Goal: Communication & Community: Participate in discussion

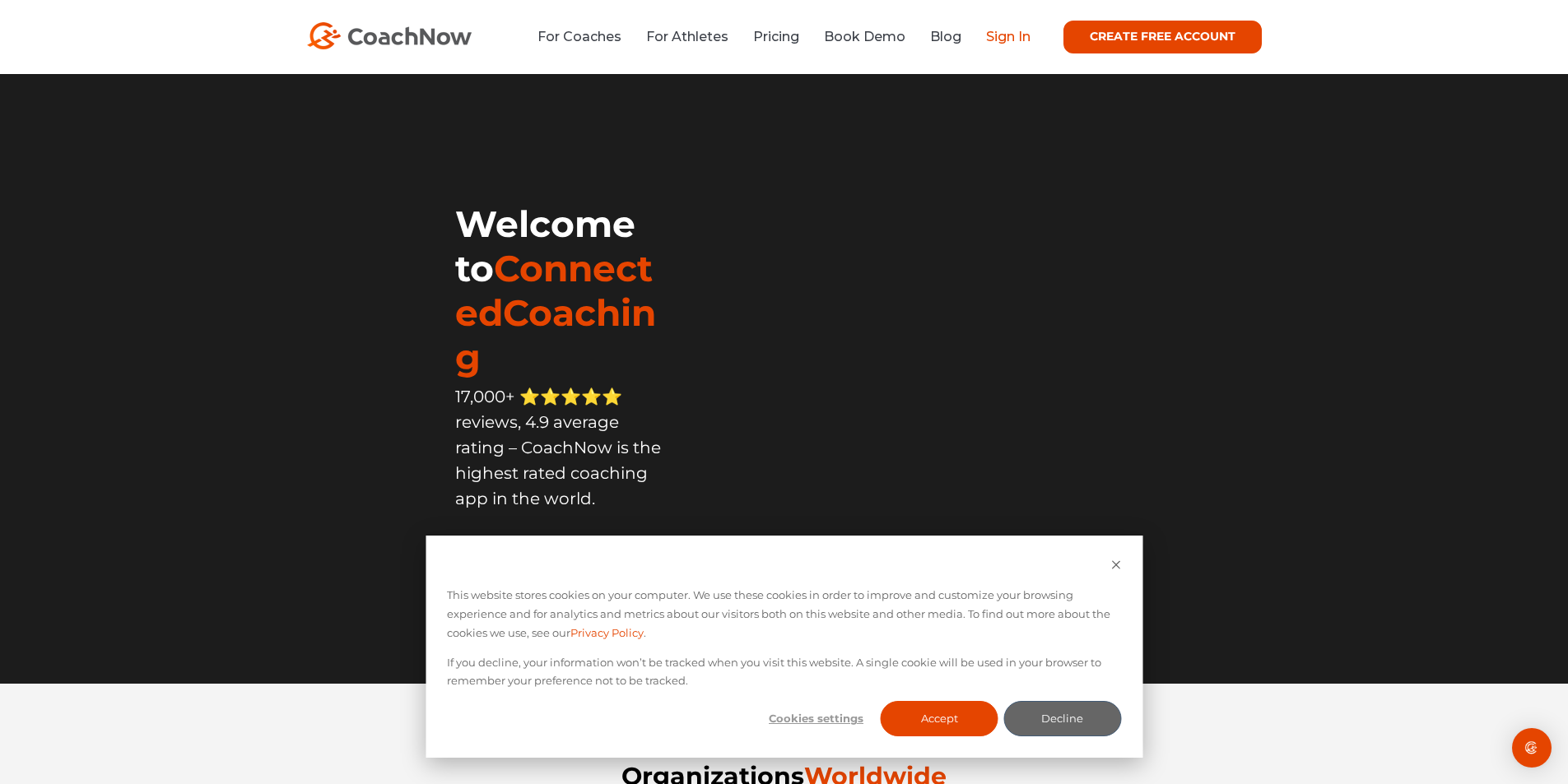
click at [1012, 38] on link "Sign In" at bounding box center [1008, 36] width 45 height 15
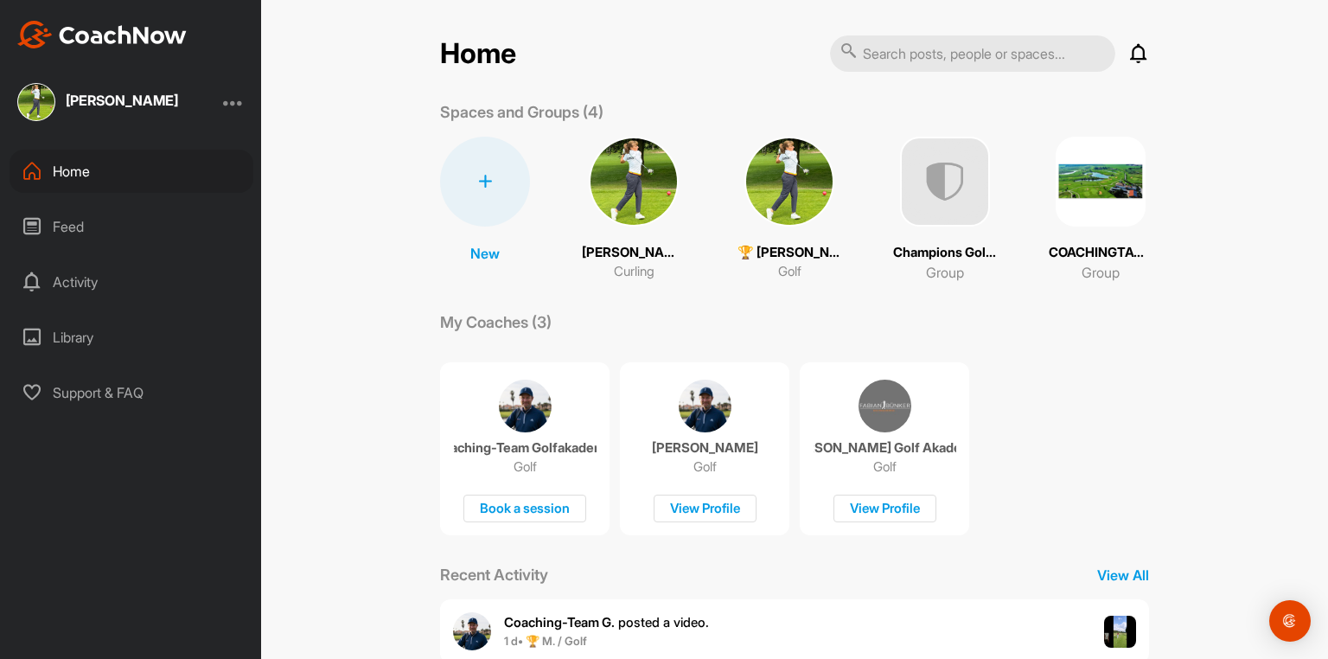
click at [779, 179] on img at bounding box center [790, 182] width 90 height 90
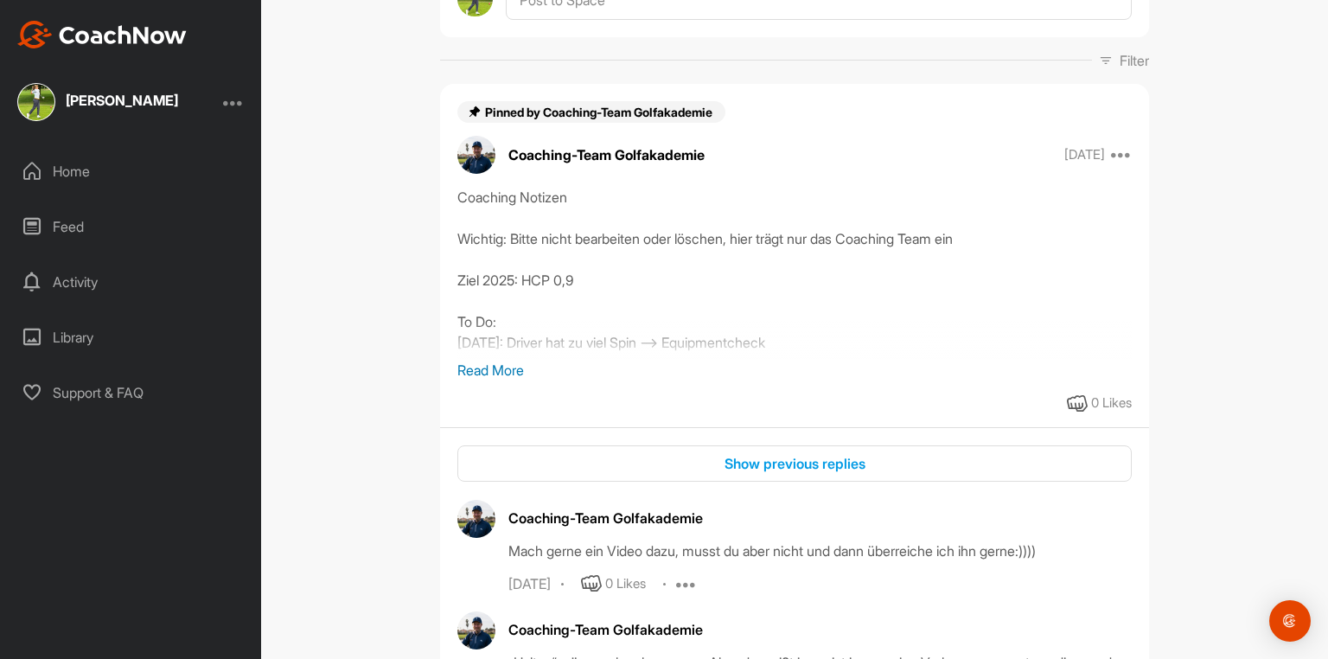
scroll to position [346, 0]
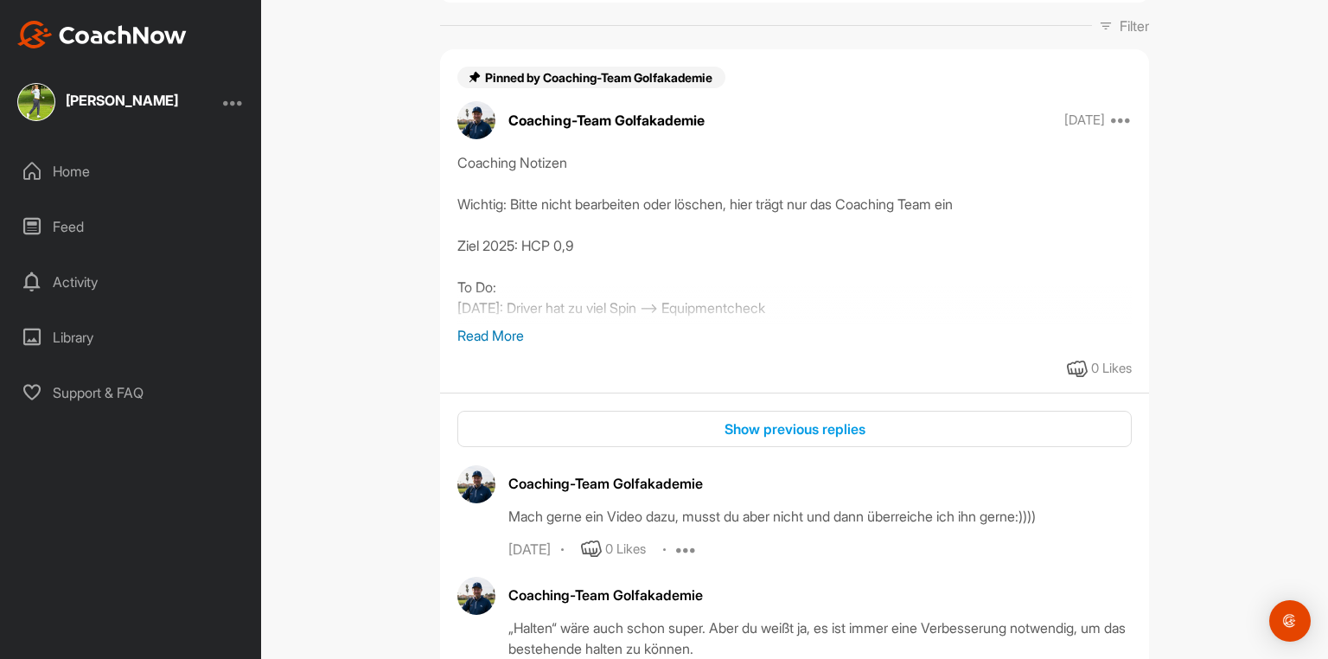
click at [505, 325] on p "Read More" at bounding box center [795, 335] width 675 height 21
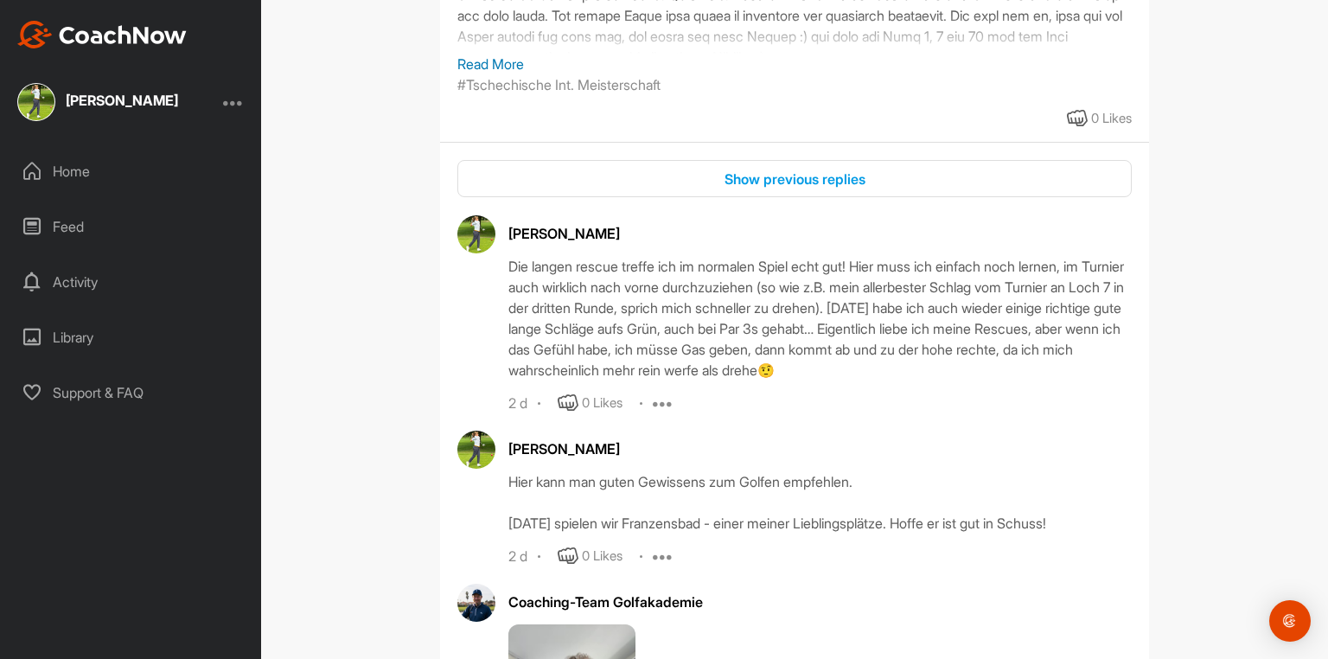
scroll to position [2283, 0]
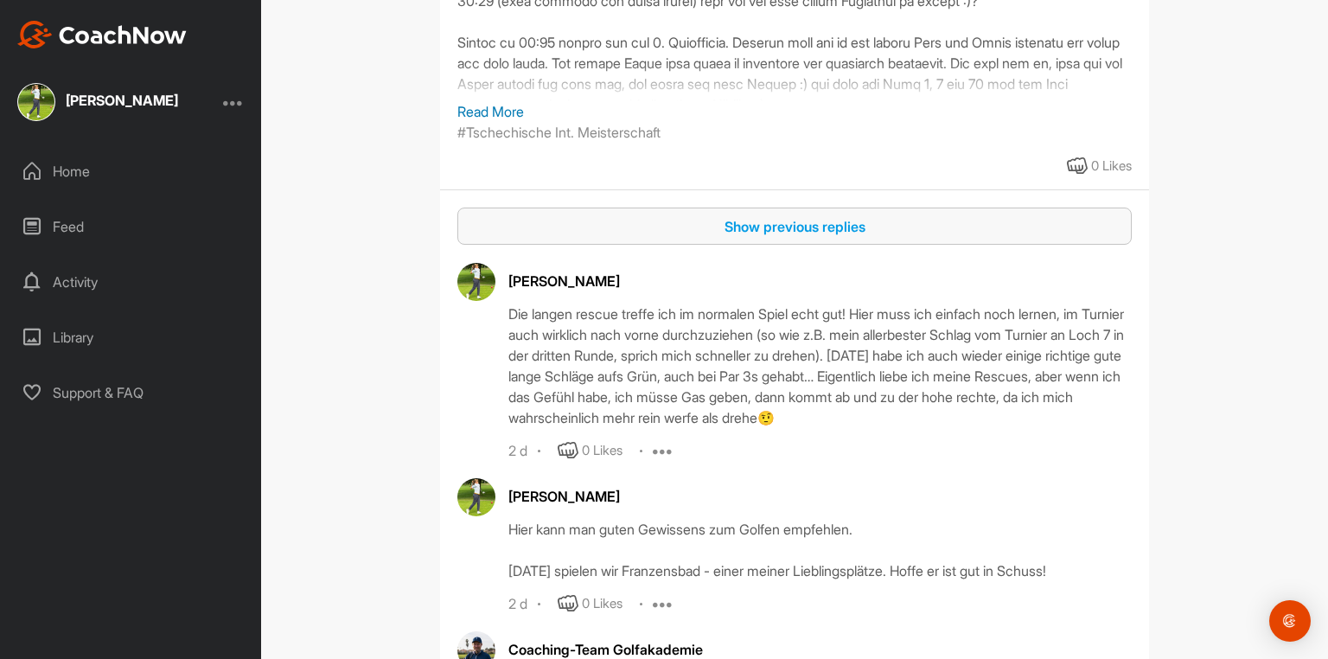
click at [809, 216] on div "Show previous replies" at bounding box center [794, 226] width 647 height 21
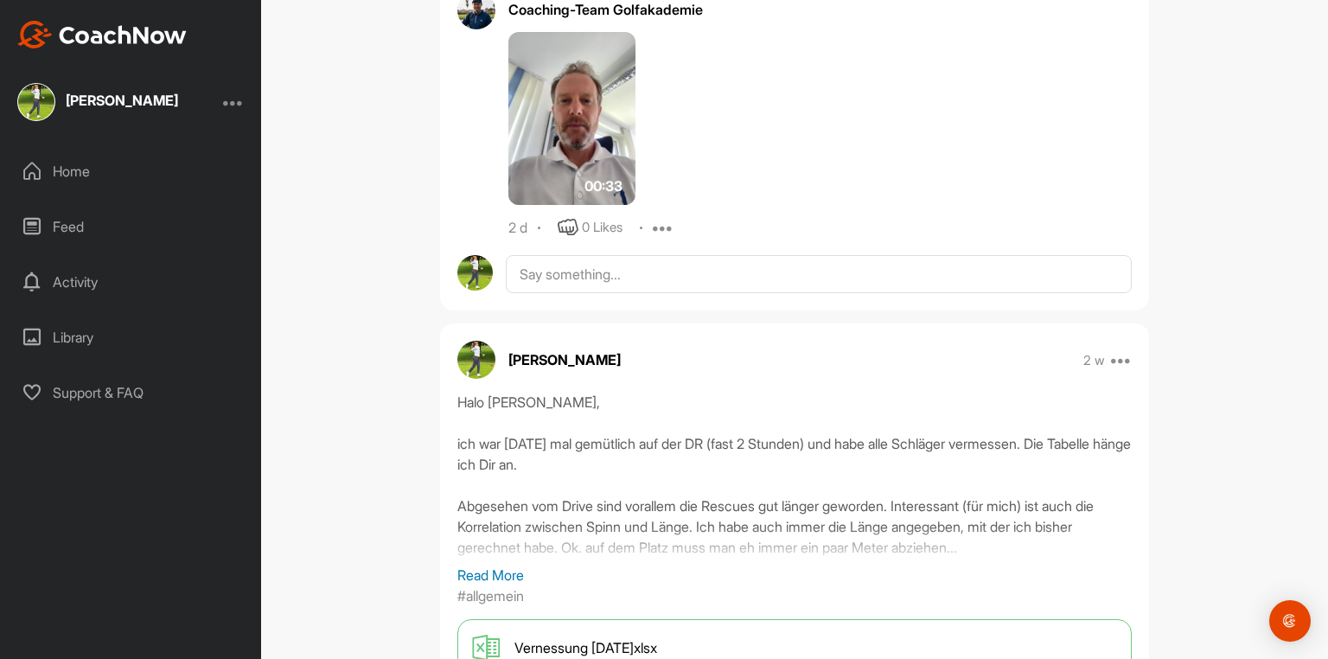
scroll to position [4221, 0]
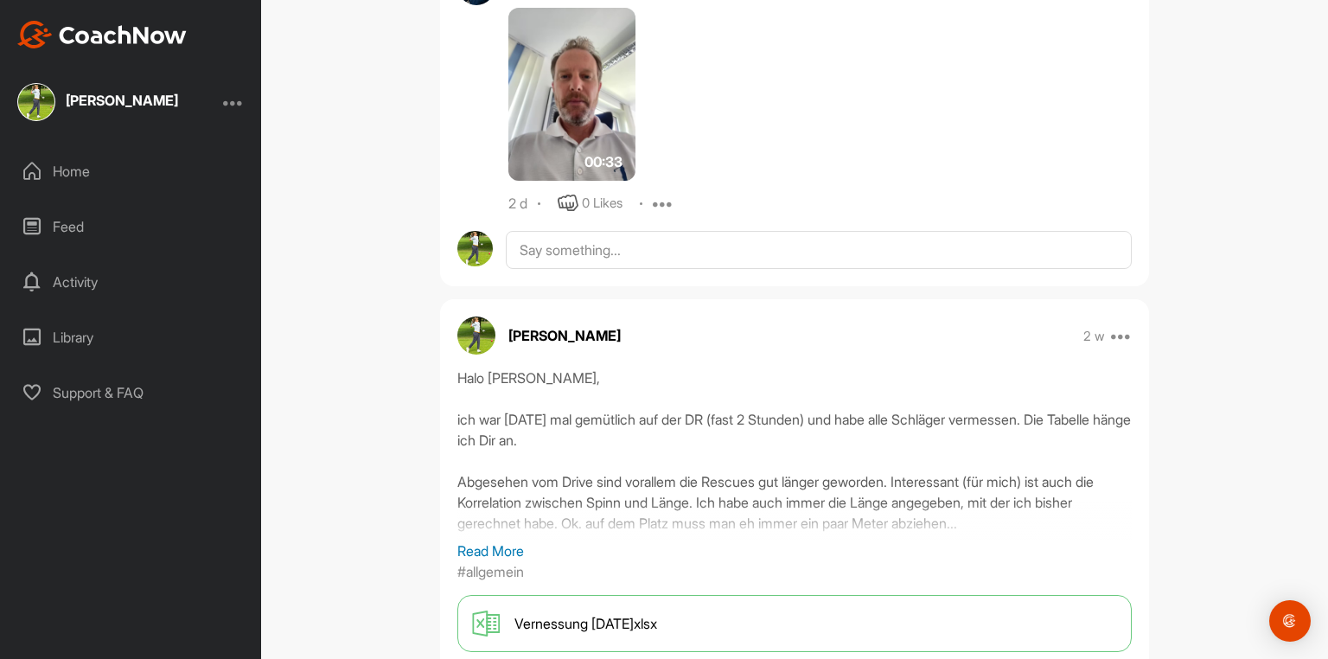
click at [71, 224] on div "Feed" at bounding box center [132, 226] width 244 height 43
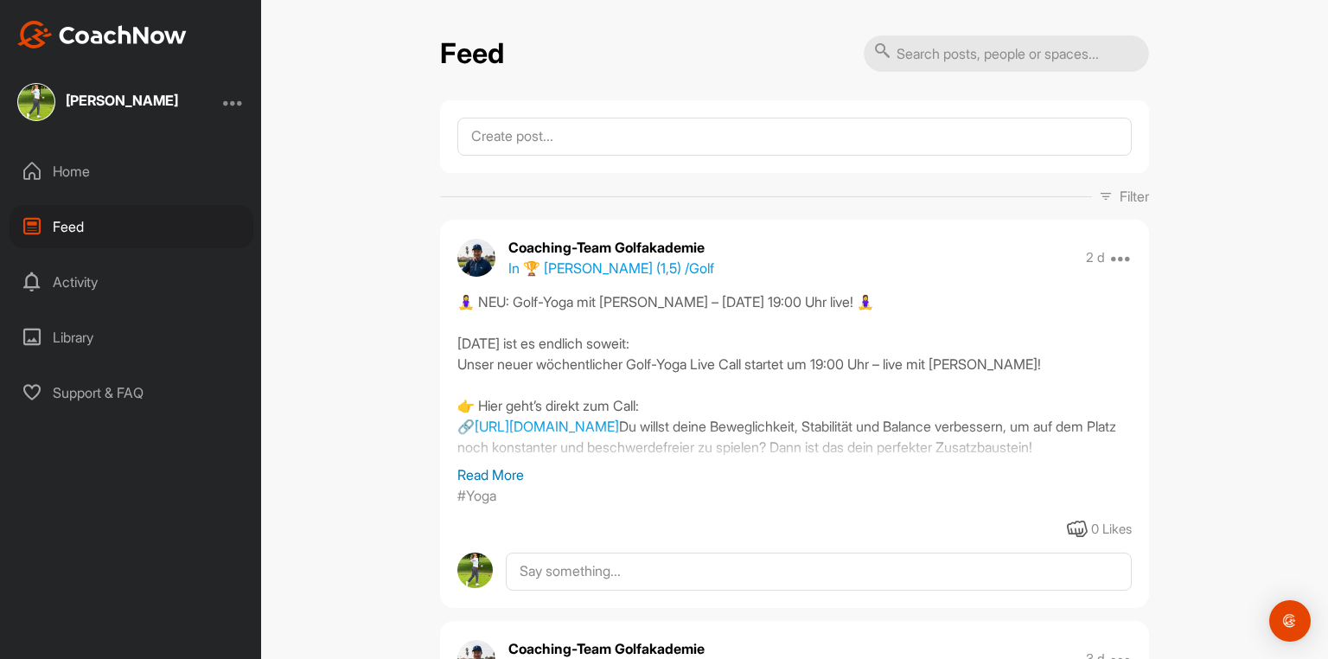
click at [964, 52] on input "text" at bounding box center [1006, 53] width 285 height 36
type input "driver"
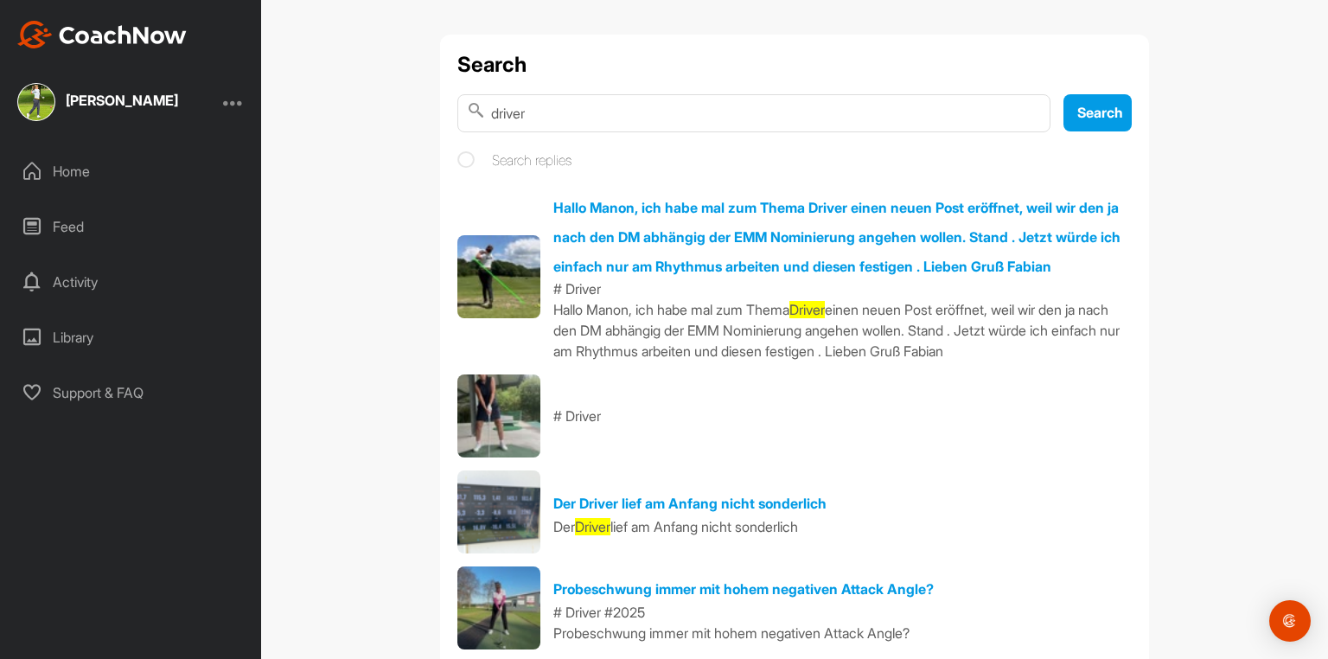
click at [502, 601] on img at bounding box center [499, 607] width 83 height 83
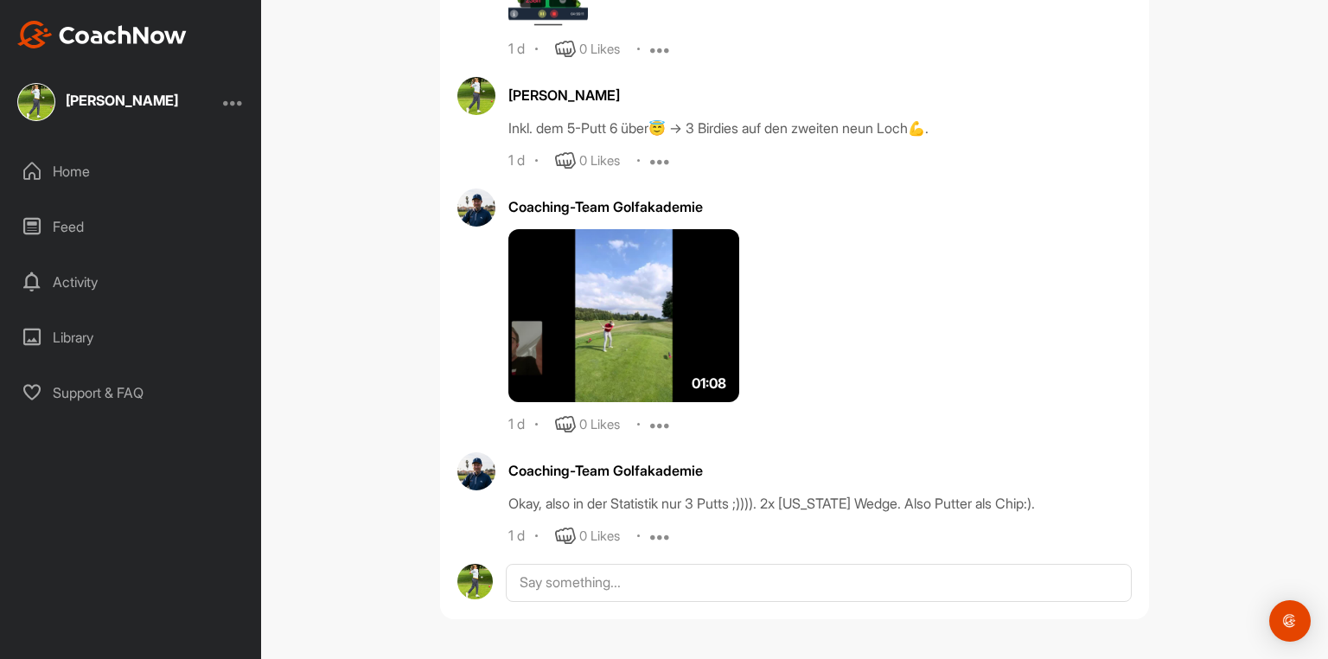
scroll to position [37900, 0]
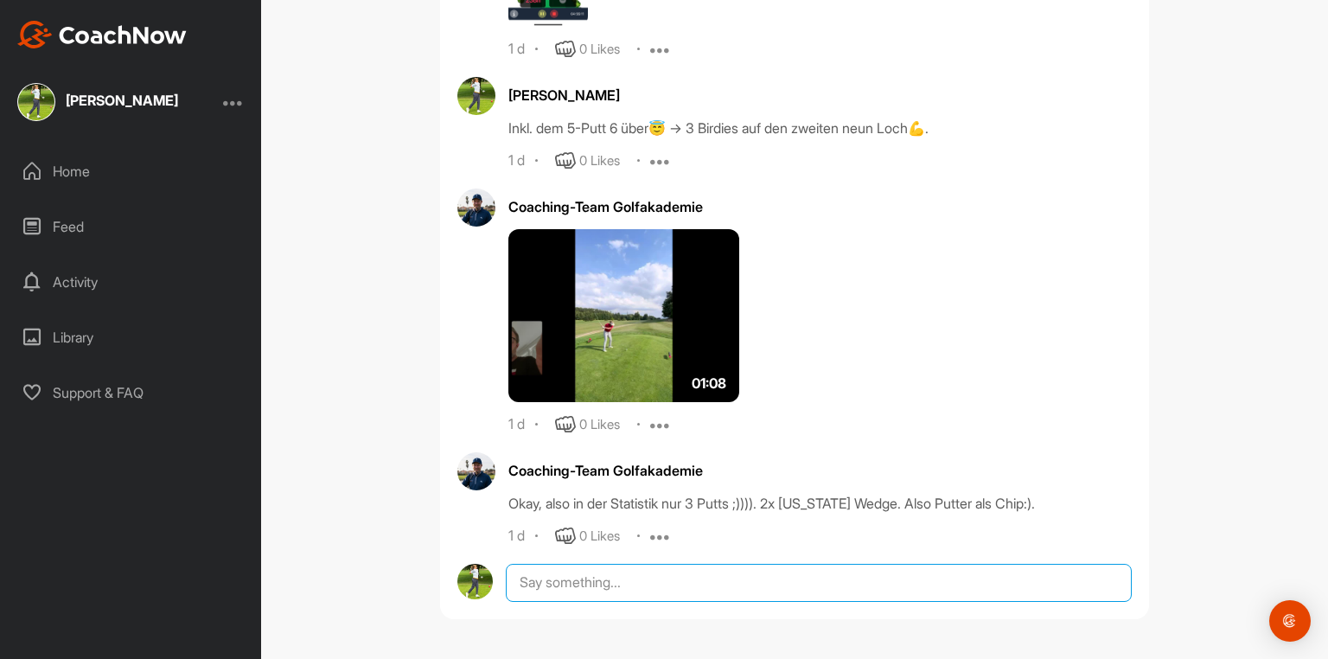
click at [529, 582] on textarea at bounding box center [819, 583] width 626 height 38
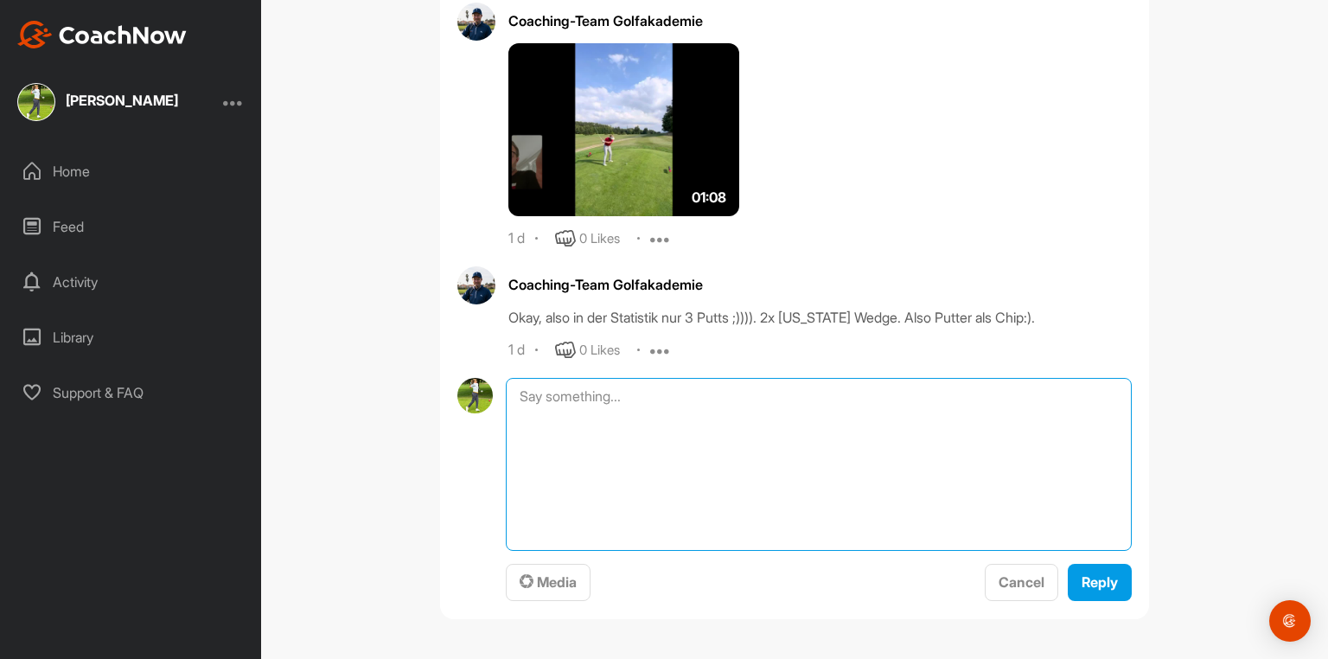
scroll to position [38086, 0]
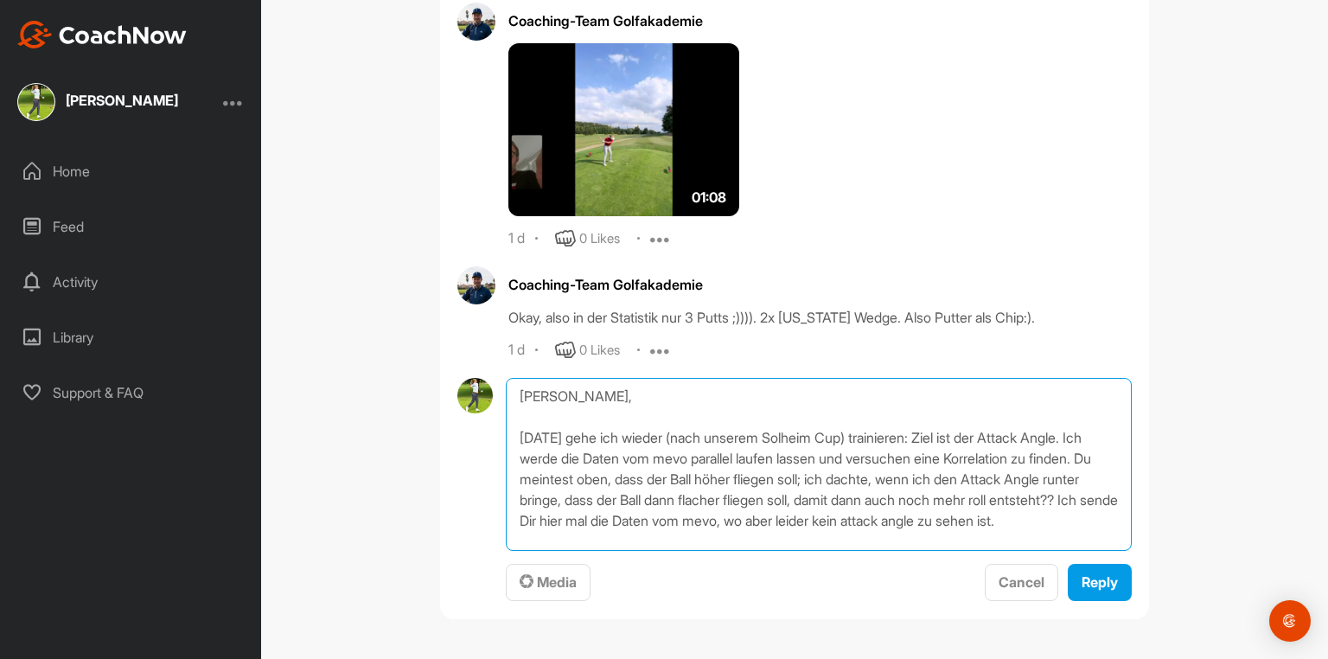
drag, startPoint x: 595, startPoint y: 540, endPoint x: 581, endPoint y: 537, distance: 14.1
click at [578, 541] on textarea "[PERSON_NAME], [DATE] gehe ich wieder (nach unserem Solheim Cup) trainieren: Zi…" at bounding box center [819, 464] width 626 height 173
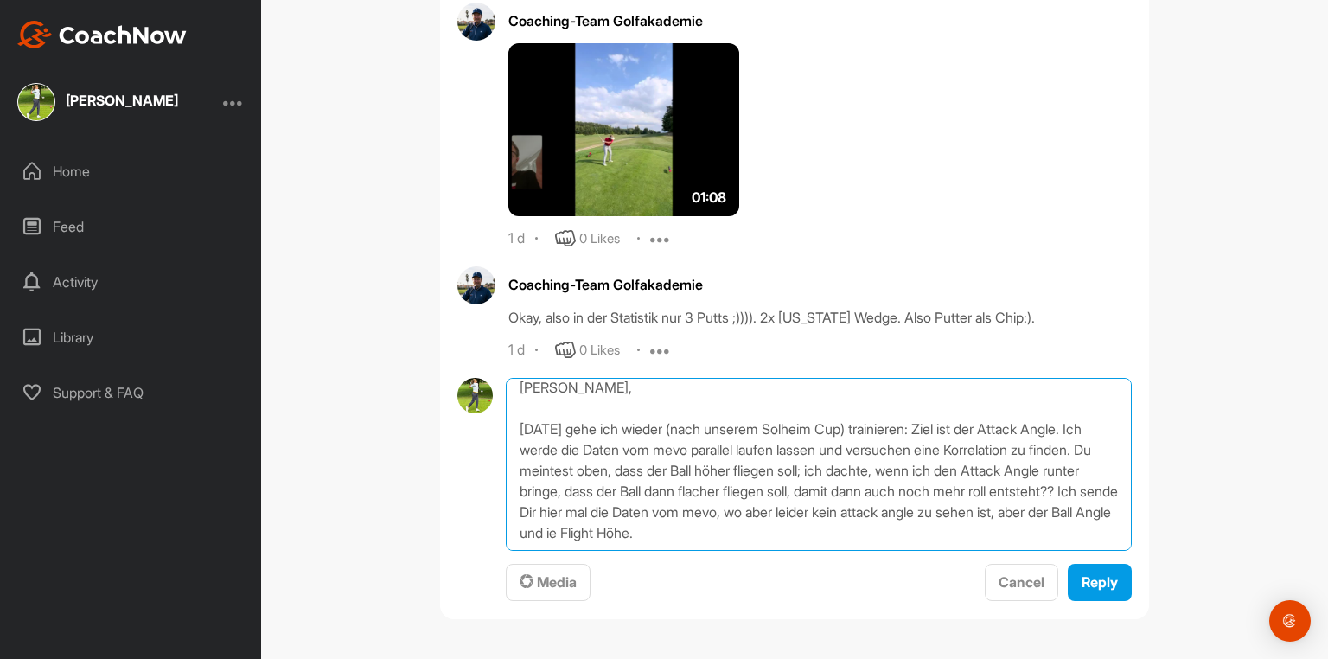
click at [734, 531] on textarea "[PERSON_NAME], [DATE] gehe ich wieder (nach unserem Solheim Cup) trainieren: Zi…" at bounding box center [819, 464] width 626 height 173
type textarea "[PERSON_NAME], [DATE] gehe ich wieder (nach unserem Solheim Cup) trainieren: Zi…"
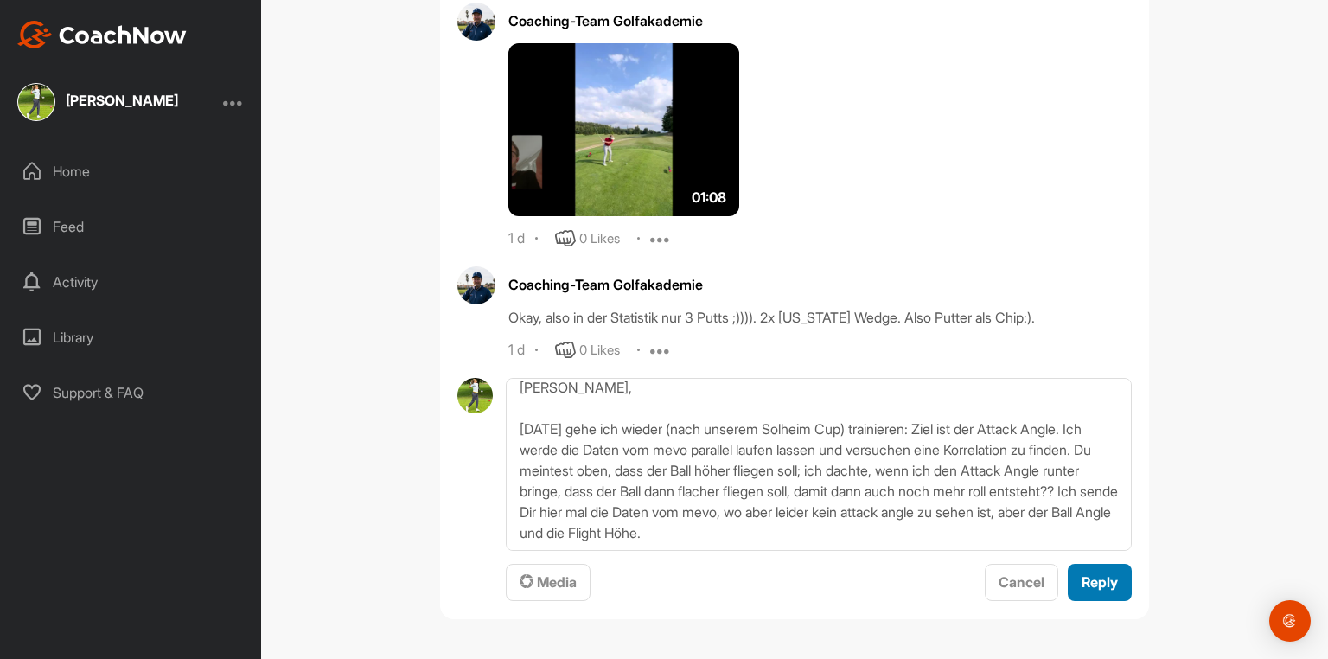
click at [1091, 586] on span "Reply" at bounding box center [1100, 581] width 36 height 17
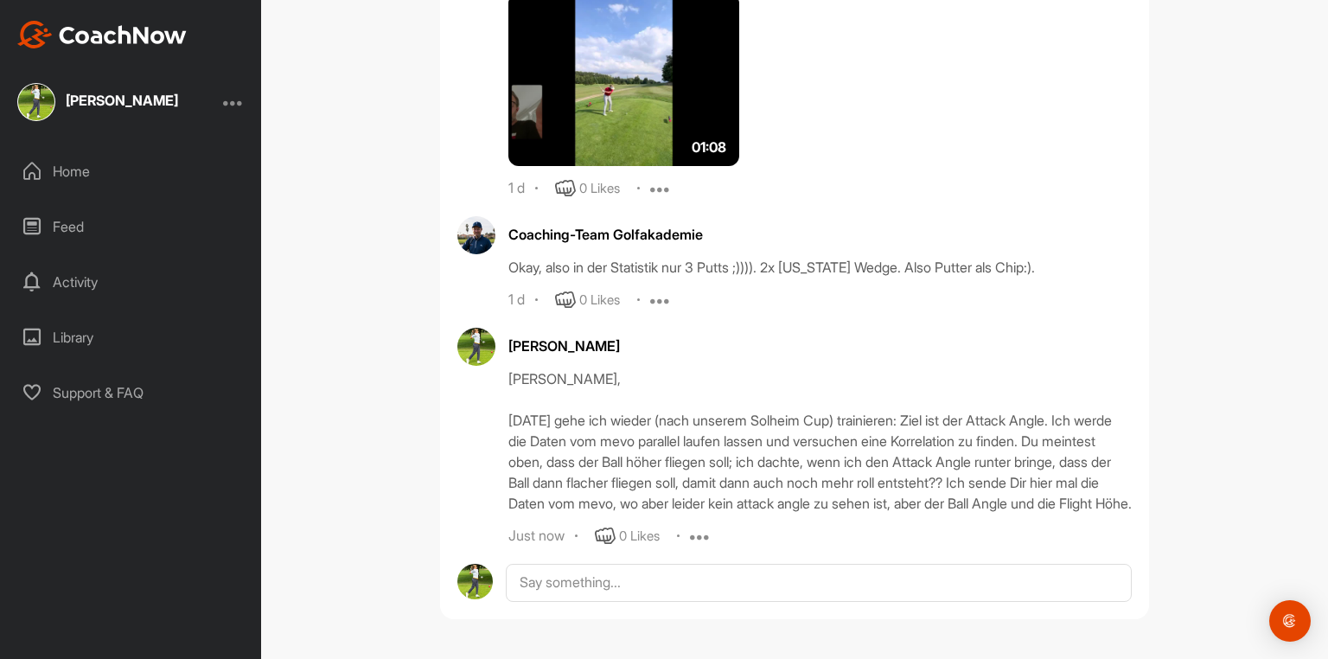
scroll to position [38157, 0]
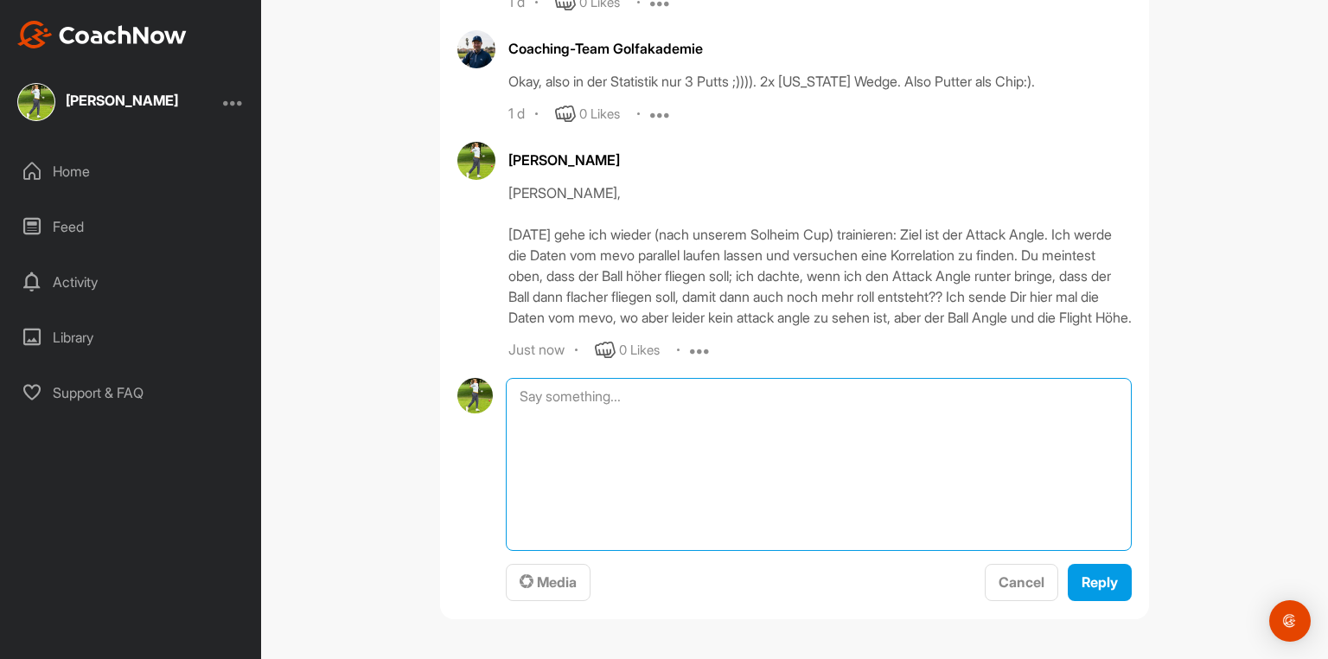
click at [552, 551] on textarea at bounding box center [819, 464] width 626 height 173
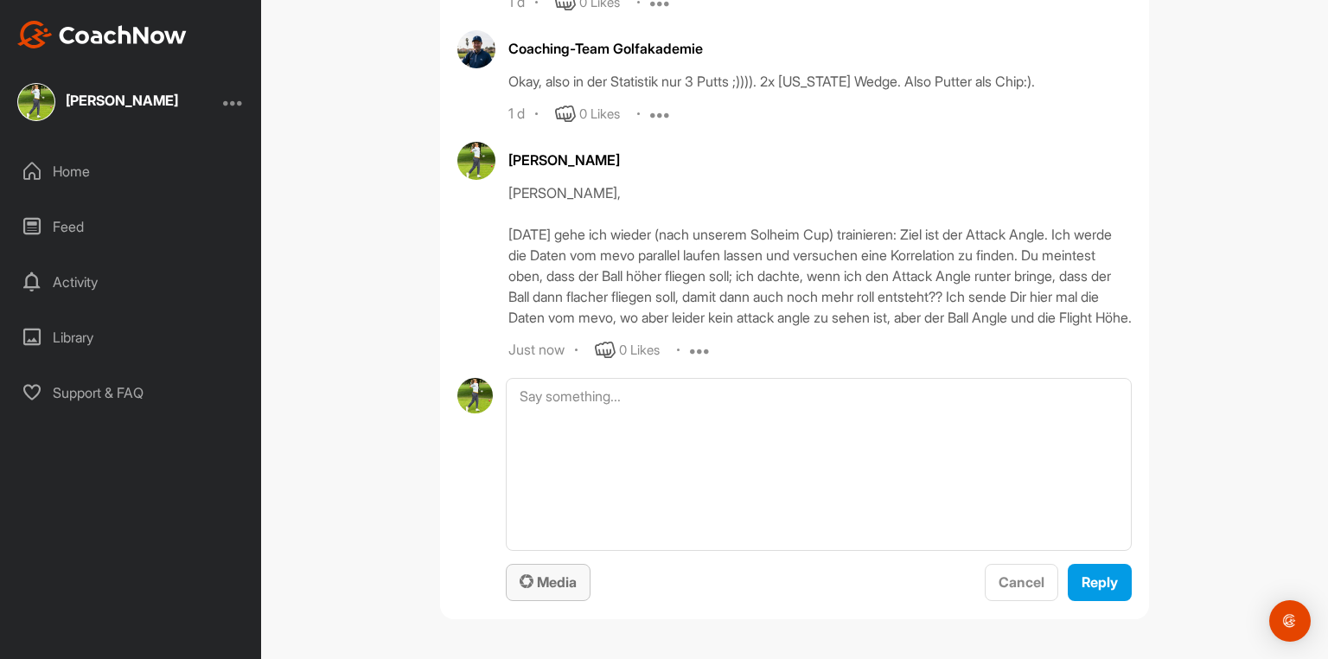
click at [547, 583] on span "Media" at bounding box center [548, 581] width 57 height 17
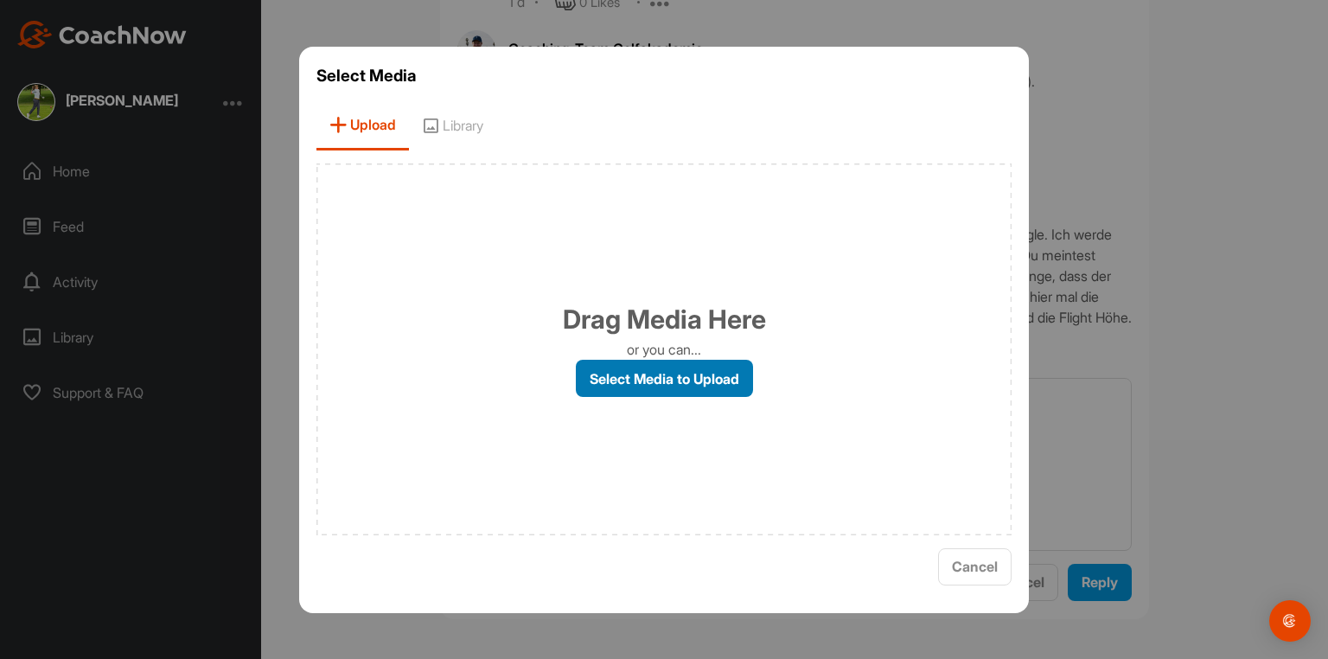
click at [680, 380] on label "Select Media to Upload" at bounding box center [664, 378] width 177 height 37
click at [0, 0] on input "Select Media to Upload" at bounding box center [0, 0] width 0 height 0
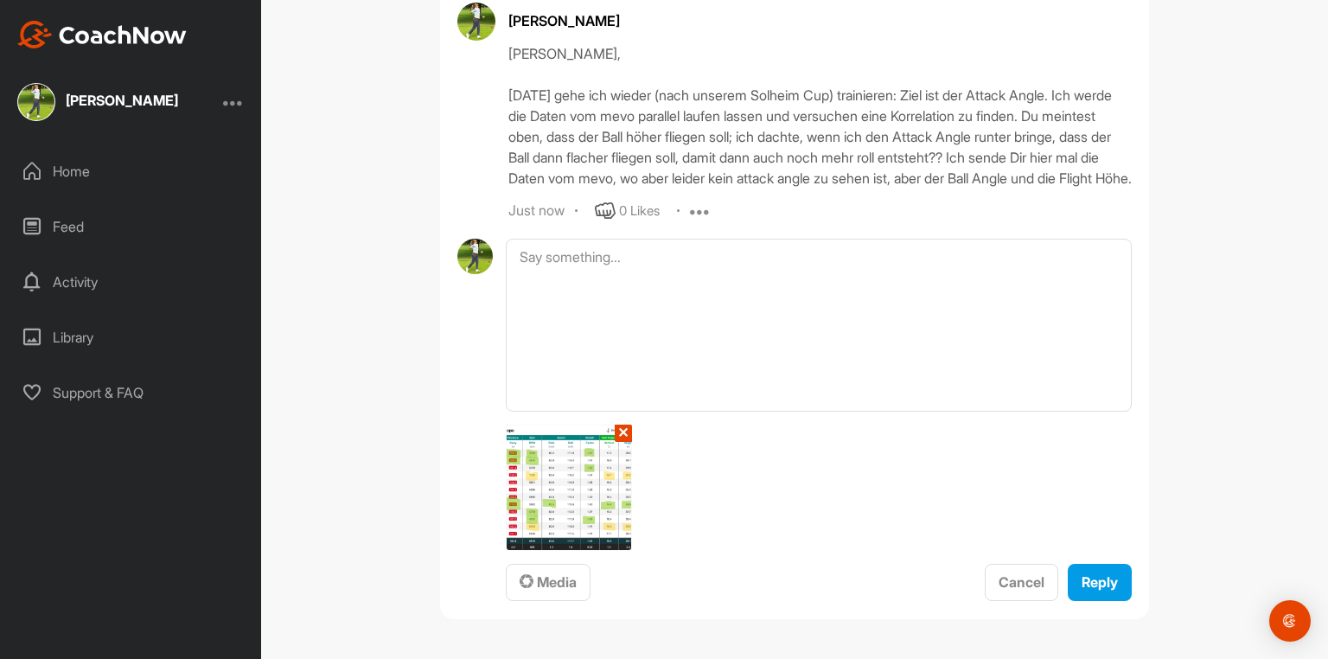
scroll to position [38481, 0]
click at [1098, 585] on span "Reply" at bounding box center [1100, 581] width 36 height 17
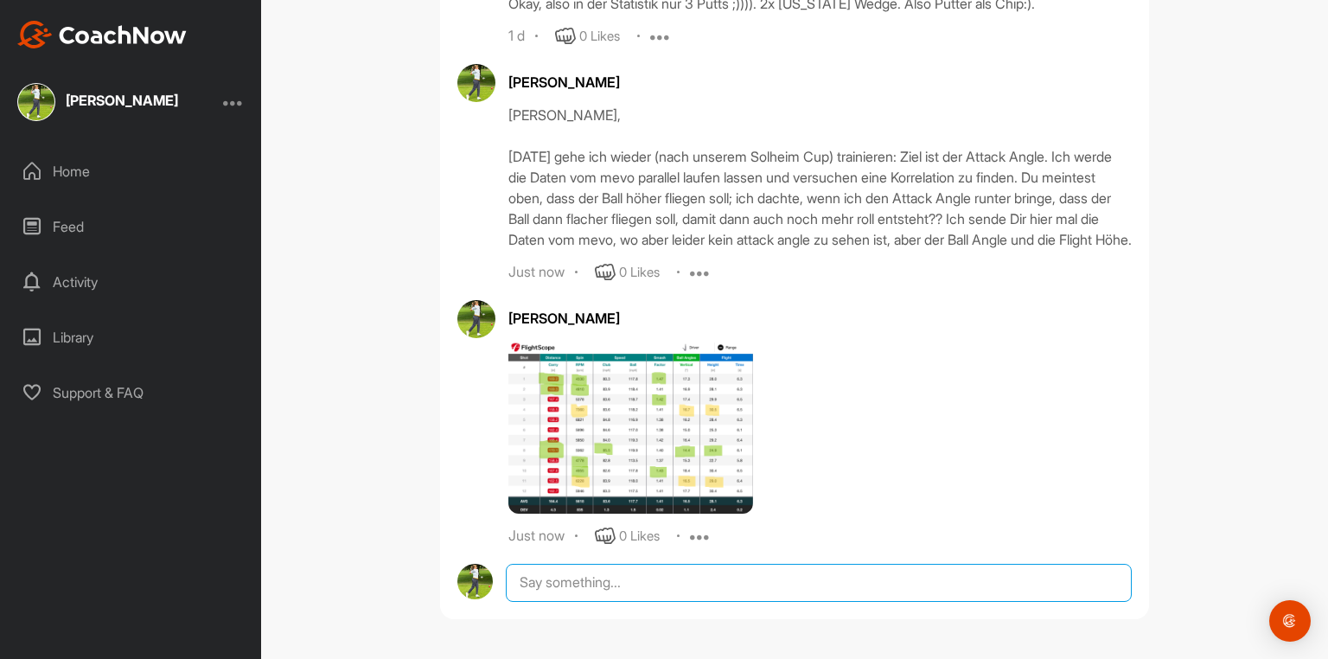
scroll to position [38471, 0]
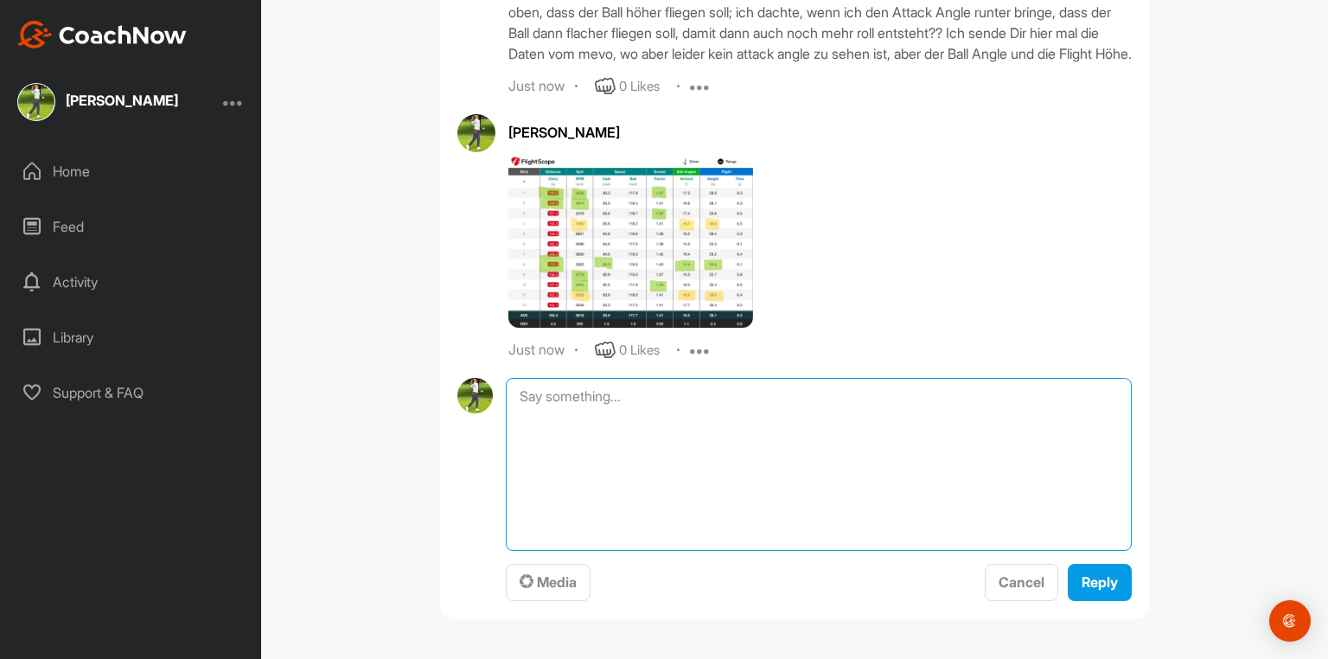
click at [557, 551] on textarea at bounding box center [819, 464] width 626 height 173
type textarea "D"
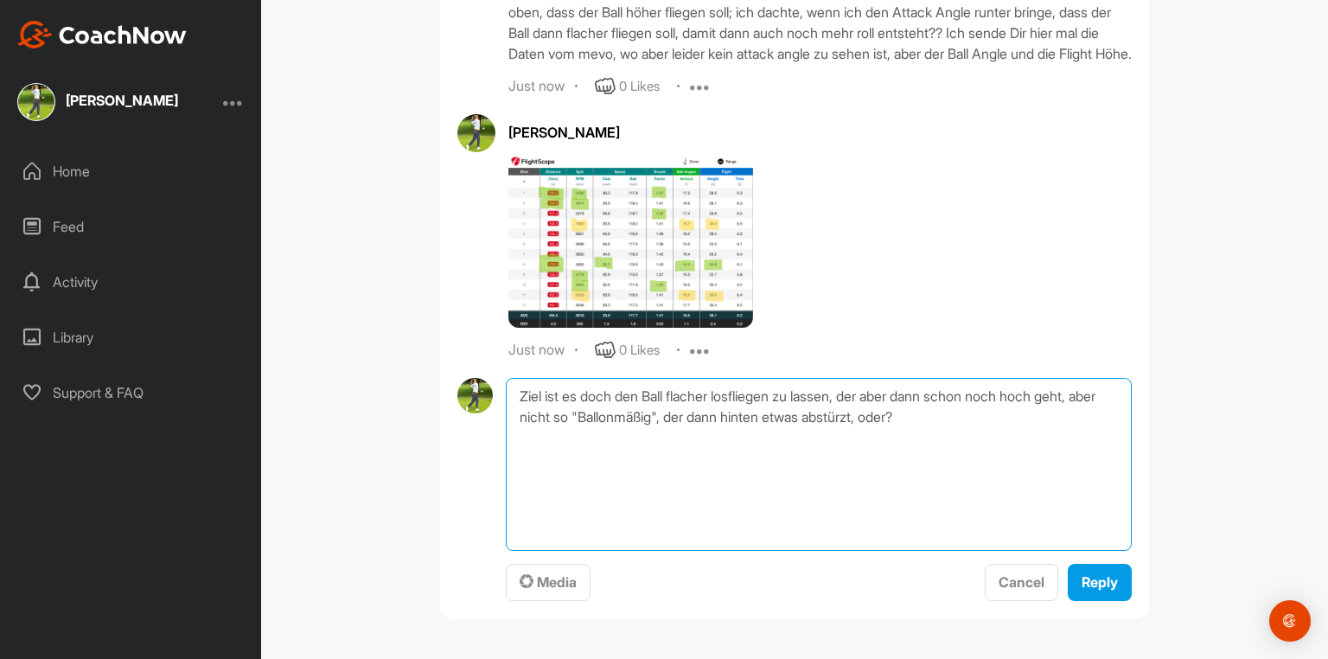
scroll to position [38605, 0]
type textarea "Ziel ist es doch den Ball flacher losfliegen zu lassen, der aber dann schon noc…"
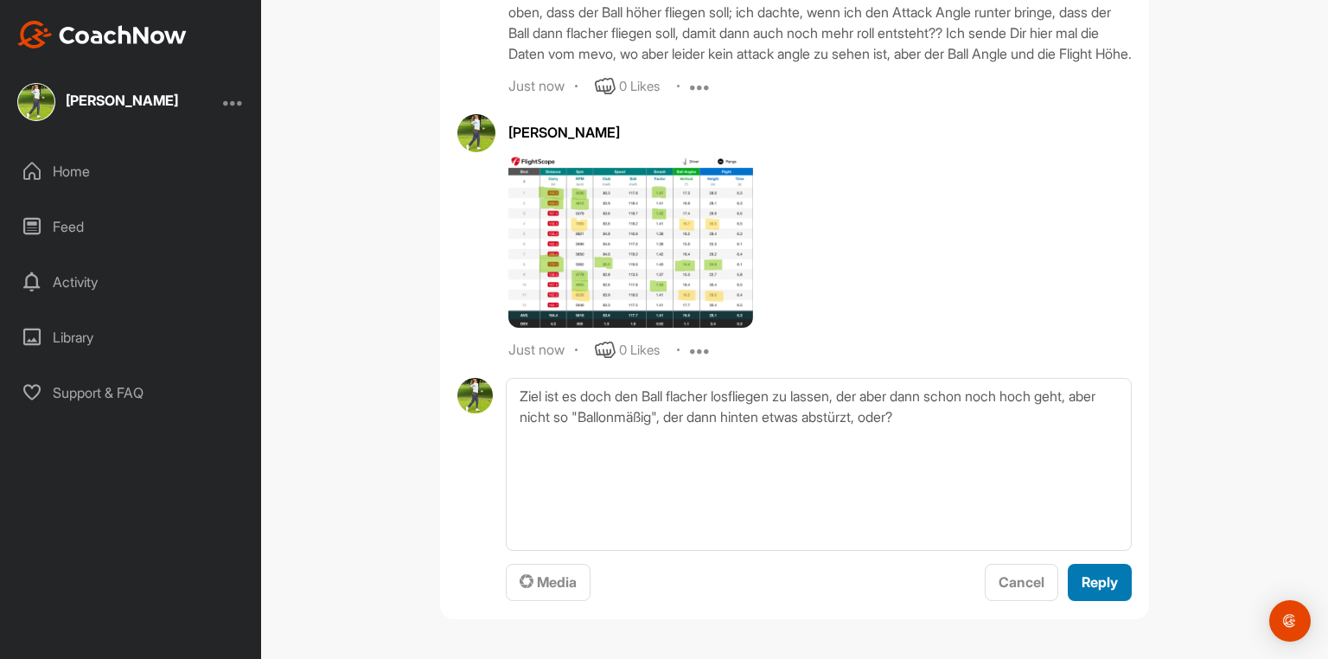
click at [1106, 581] on span "Reply" at bounding box center [1100, 581] width 36 height 17
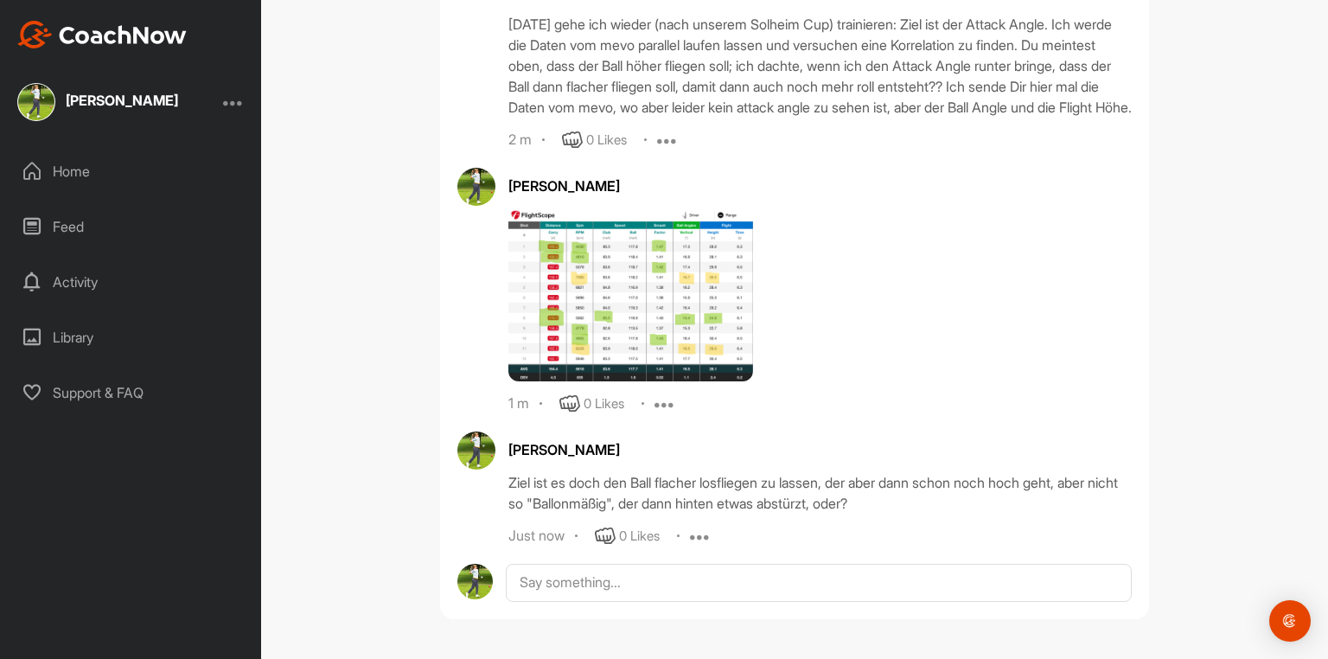
scroll to position [38553, 0]
click at [616, 287] on img at bounding box center [631, 294] width 245 height 173
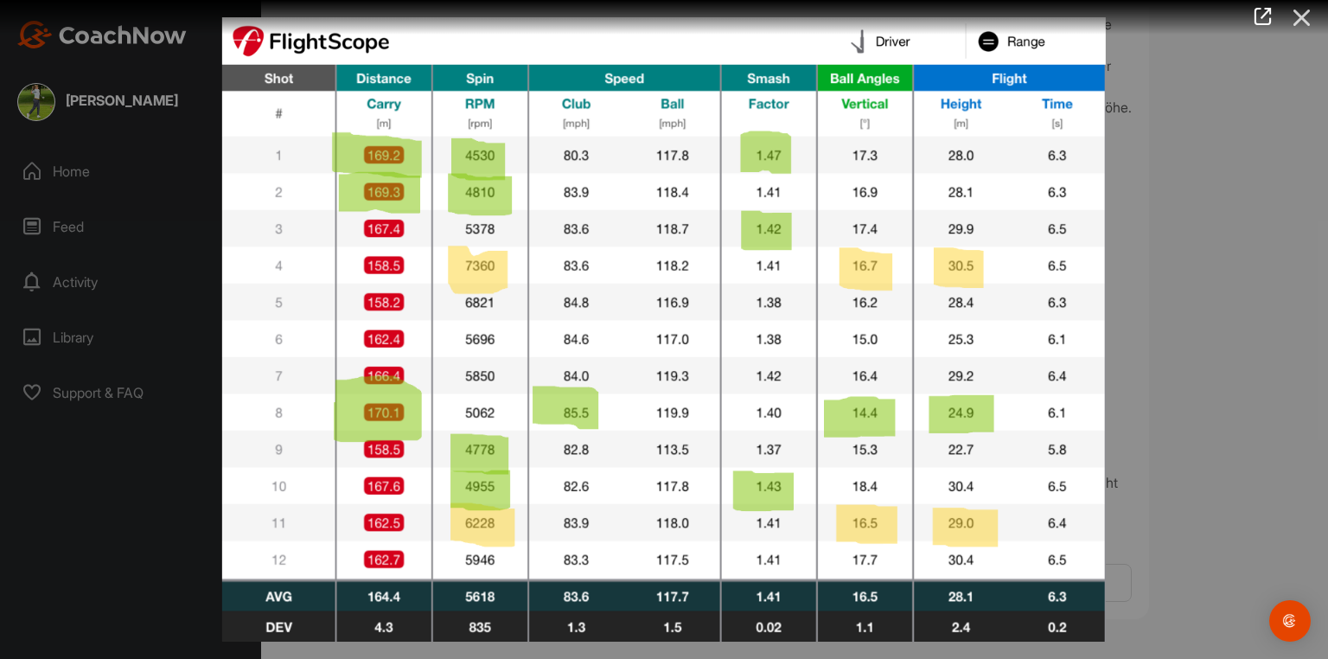
click at [1306, 17] on icon at bounding box center [1303, 18] width 40 height 32
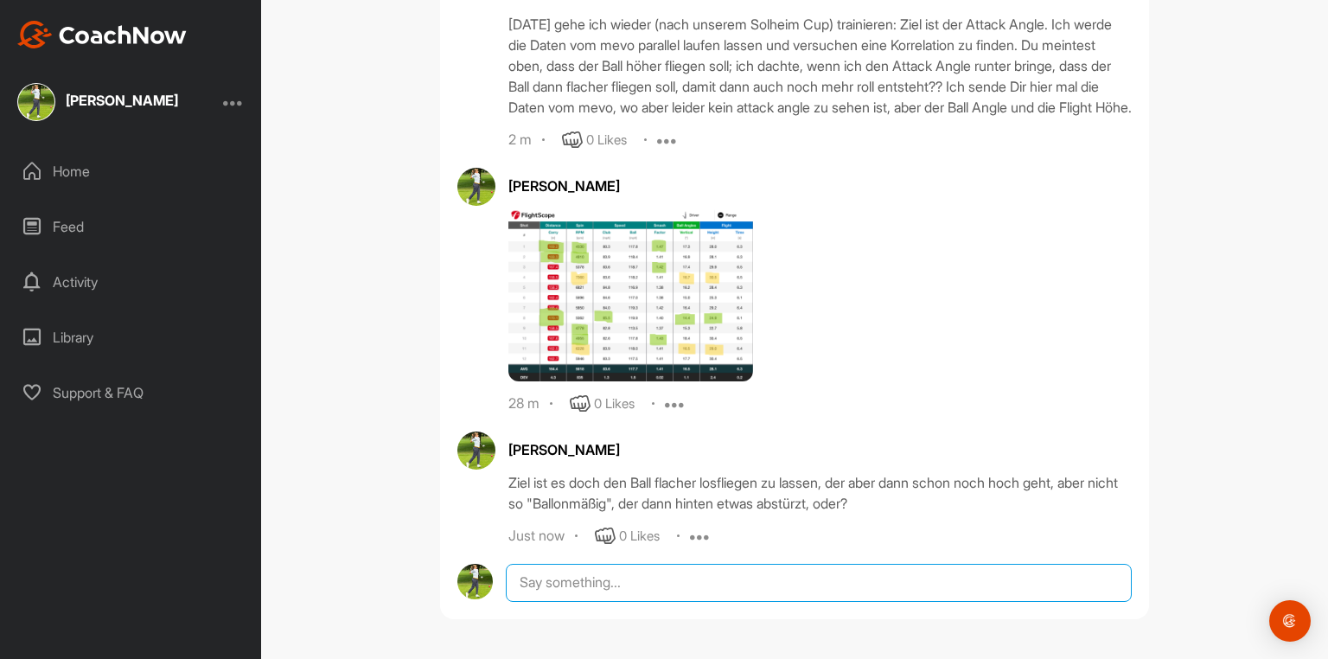
scroll to position [38604, 0]
click at [579, 581] on textarea at bounding box center [819, 583] width 626 height 38
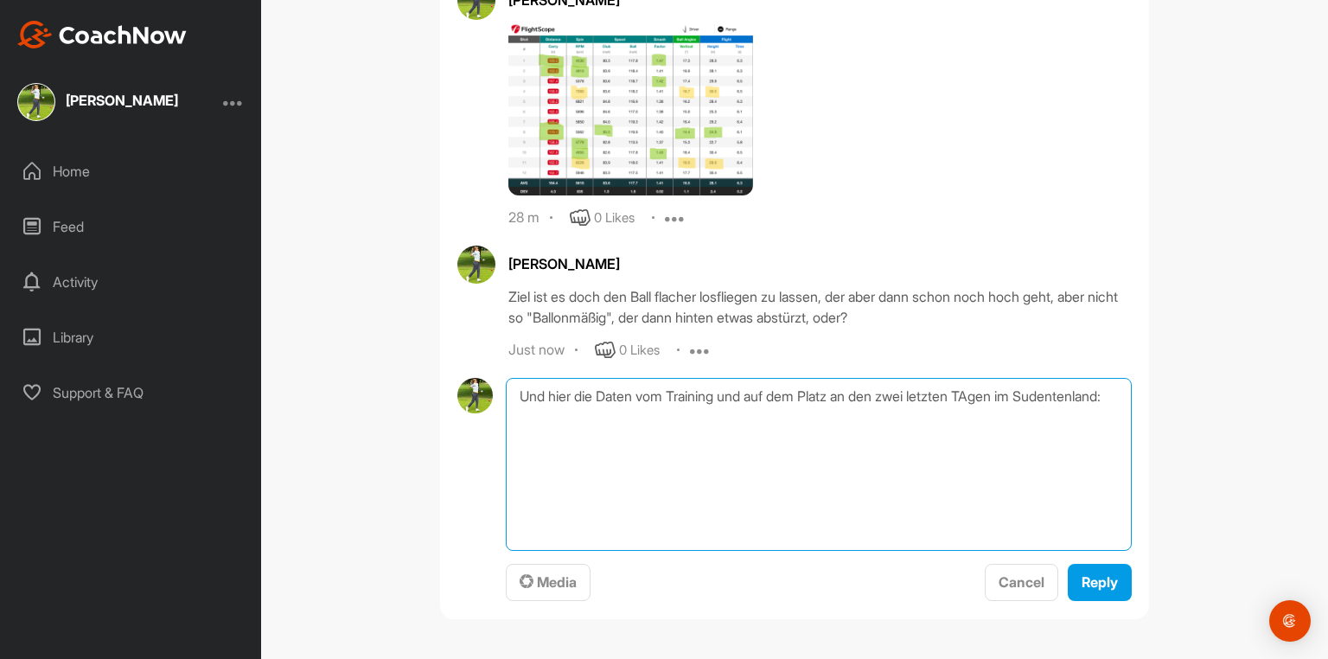
click at [993, 530] on textarea "Und hier die Daten vom Training und auf dem Platz an den zwei letzten TAgen im …" at bounding box center [819, 464] width 626 height 173
type textarea "Und hier die Daten vom Training und auf dem Platz an den zwei letzten Tagen im …"
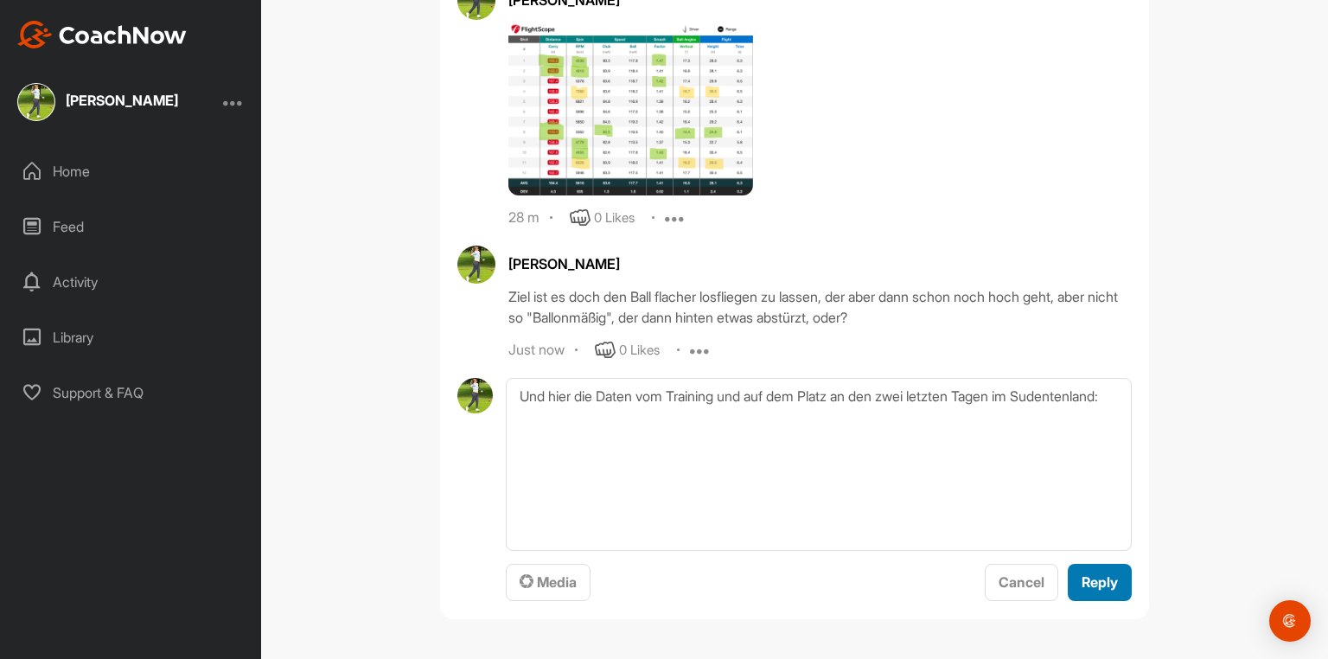
click at [1099, 585] on span "Reply" at bounding box center [1100, 581] width 36 height 17
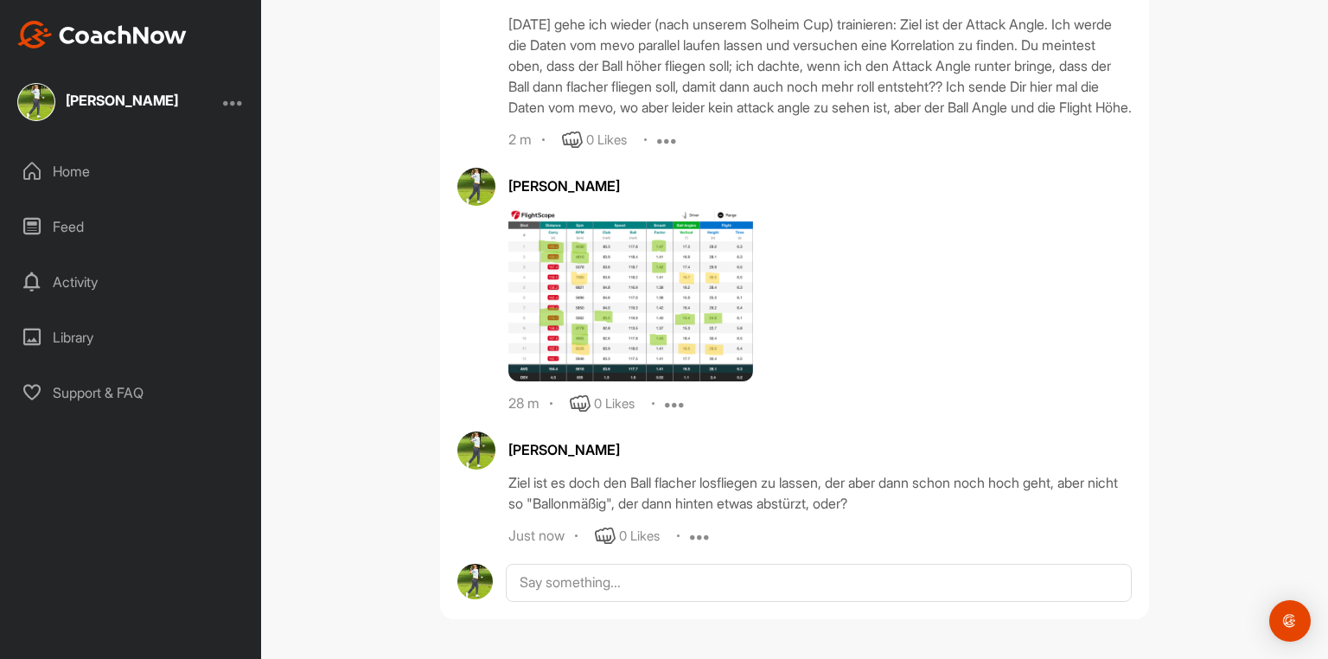
scroll to position [38664, 0]
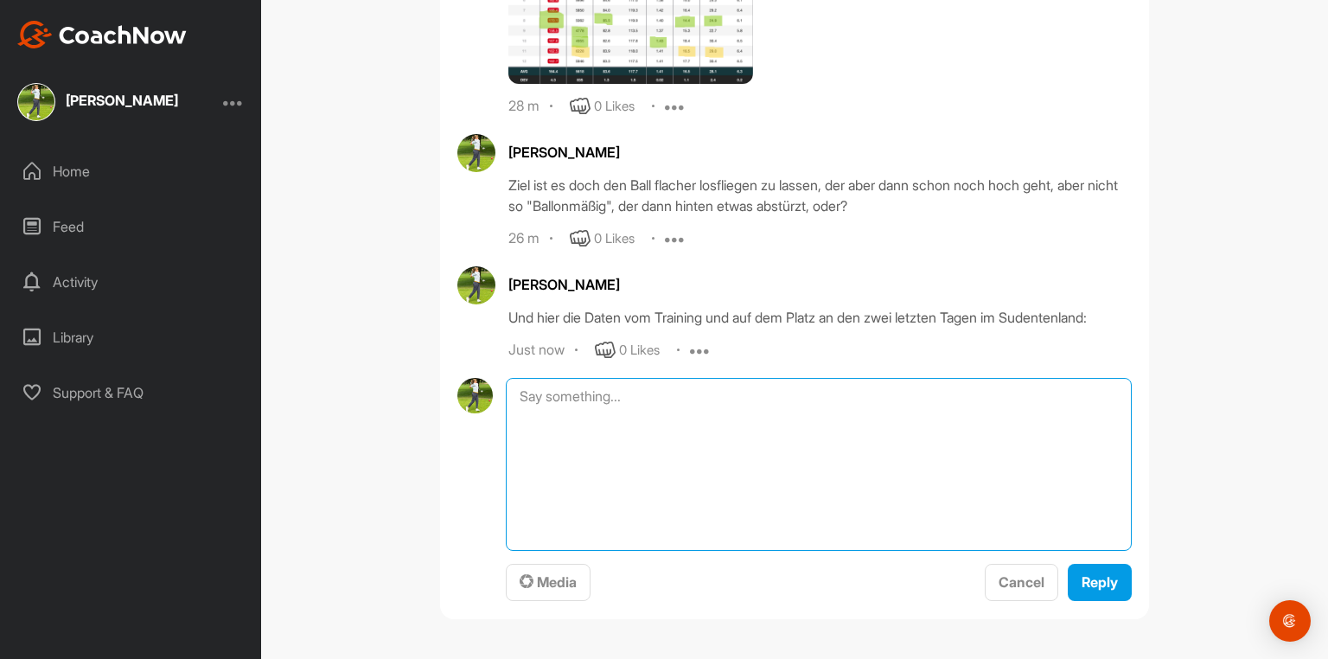
click at [554, 588] on div "Media Cancel Reply" at bounding box center [819, 490] width 626 height 224
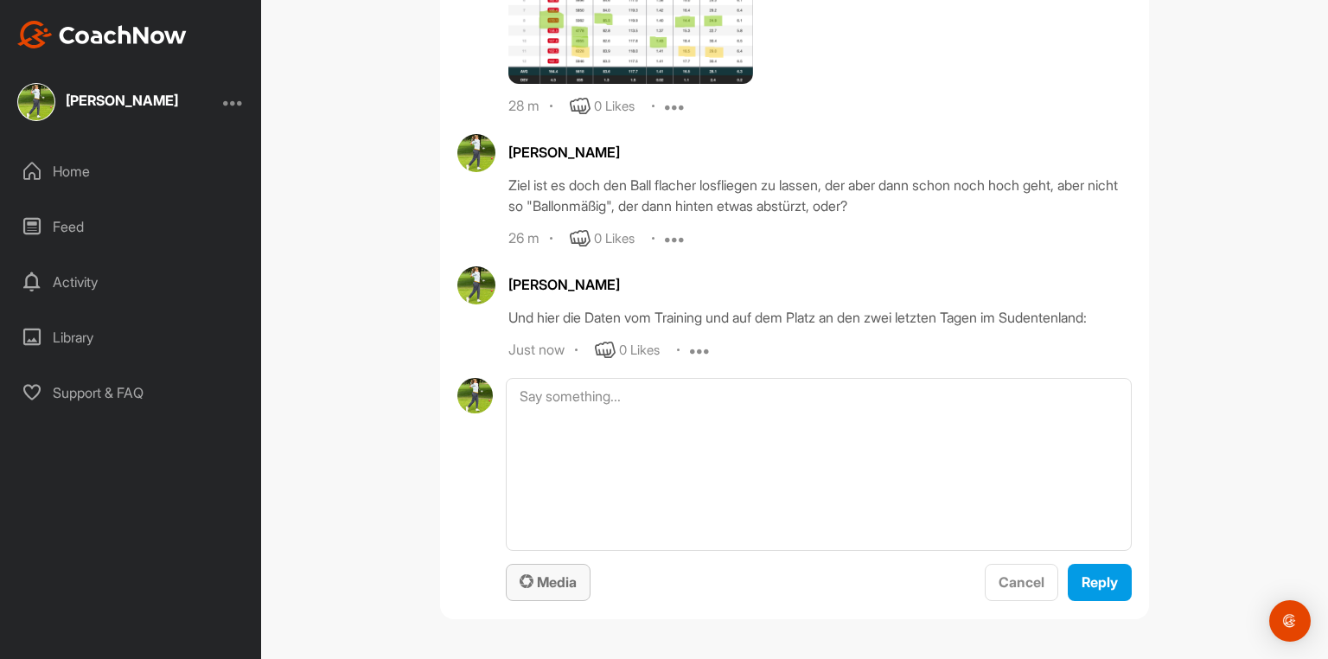
click at [552, 585] on span "Media" at bounding box center [548, 581] width 57 height 17
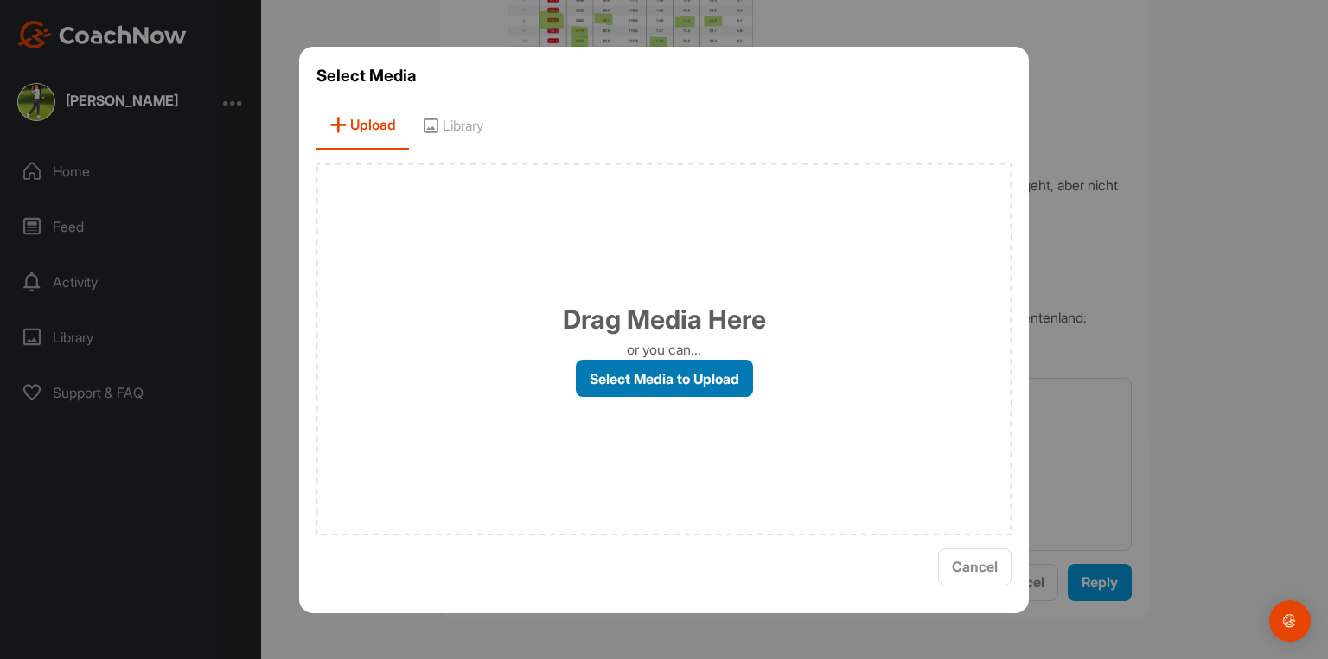
click at [688, 380] on label "Select Media to Upload" at bounding box center [664, 378] width 177 height 37
click at [0, 0] on input "Select Media to Upload" at bounding box center [0, 0] width 0 height 0
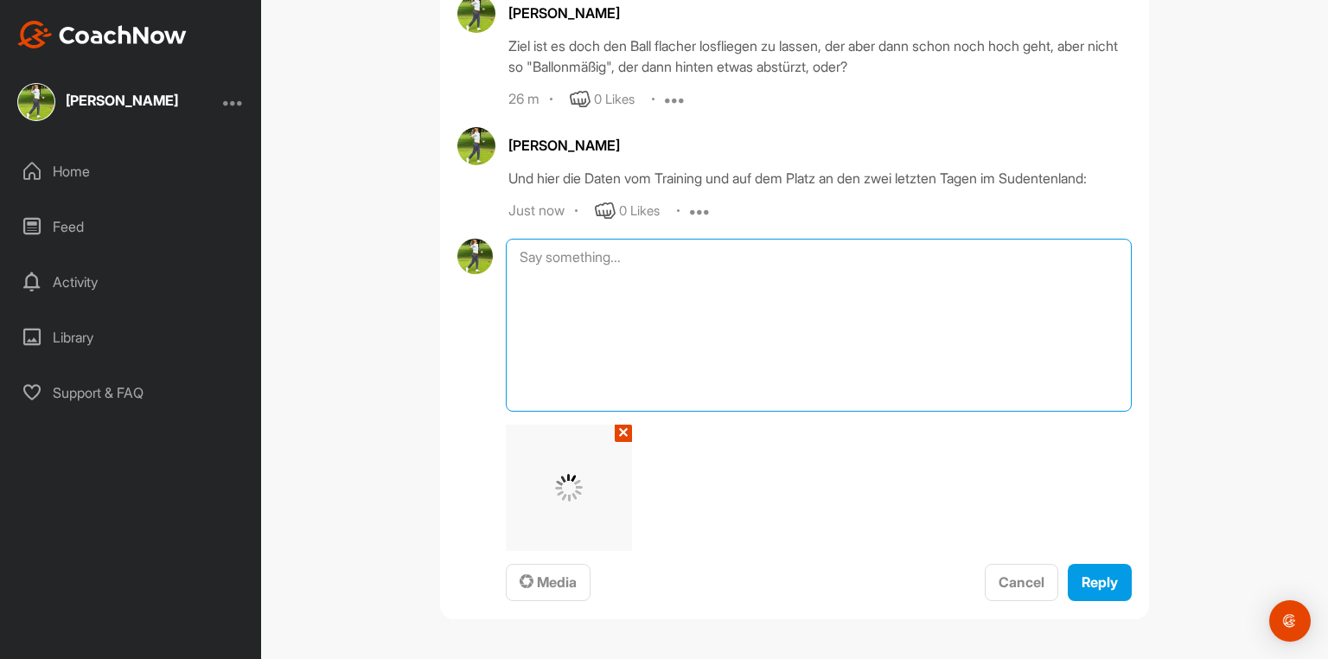
click at [560, 399] on textarea at bounding box center [819, 325] width 626 height 173
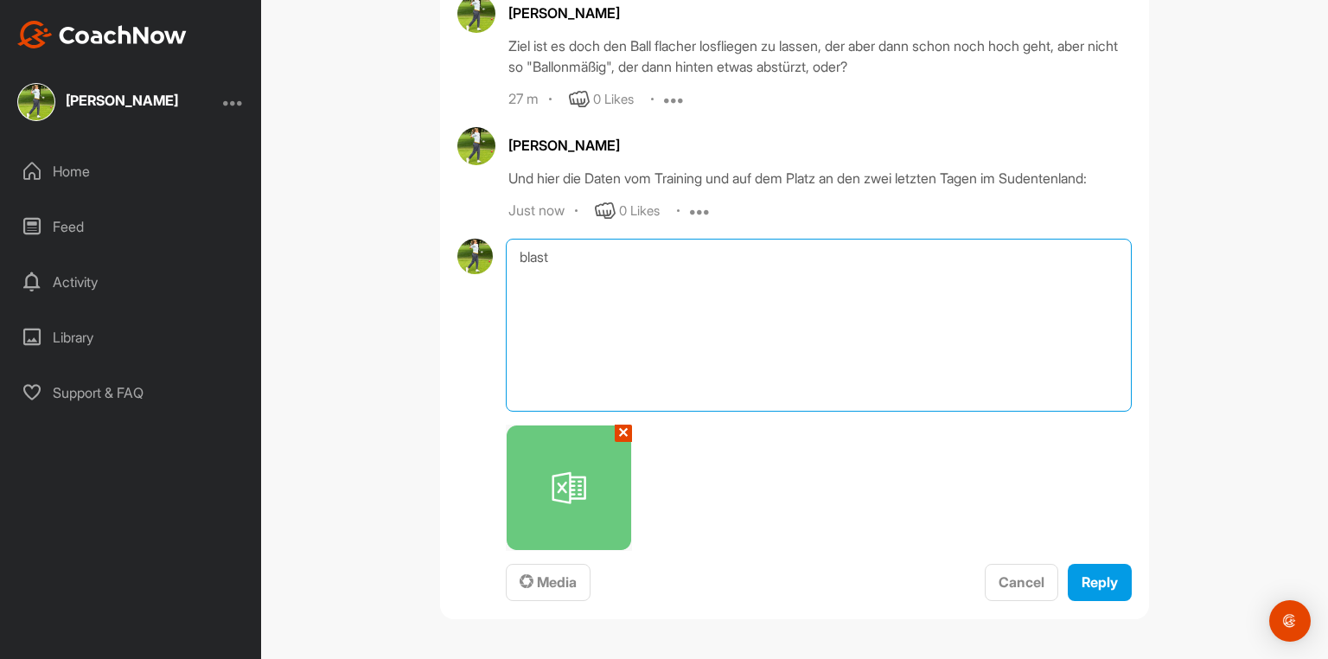
type textarea "blast"
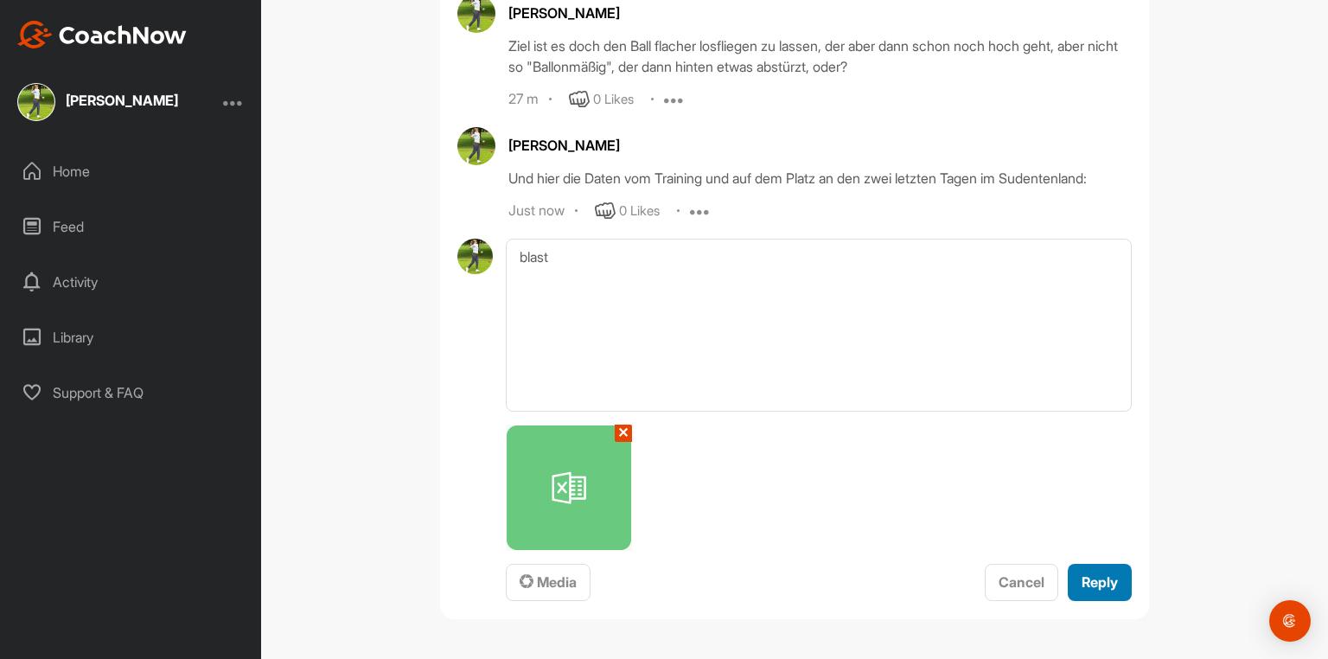
click at [1087, 587] on span "Reply" at bounding box center [1100, 581] width 36 height 17
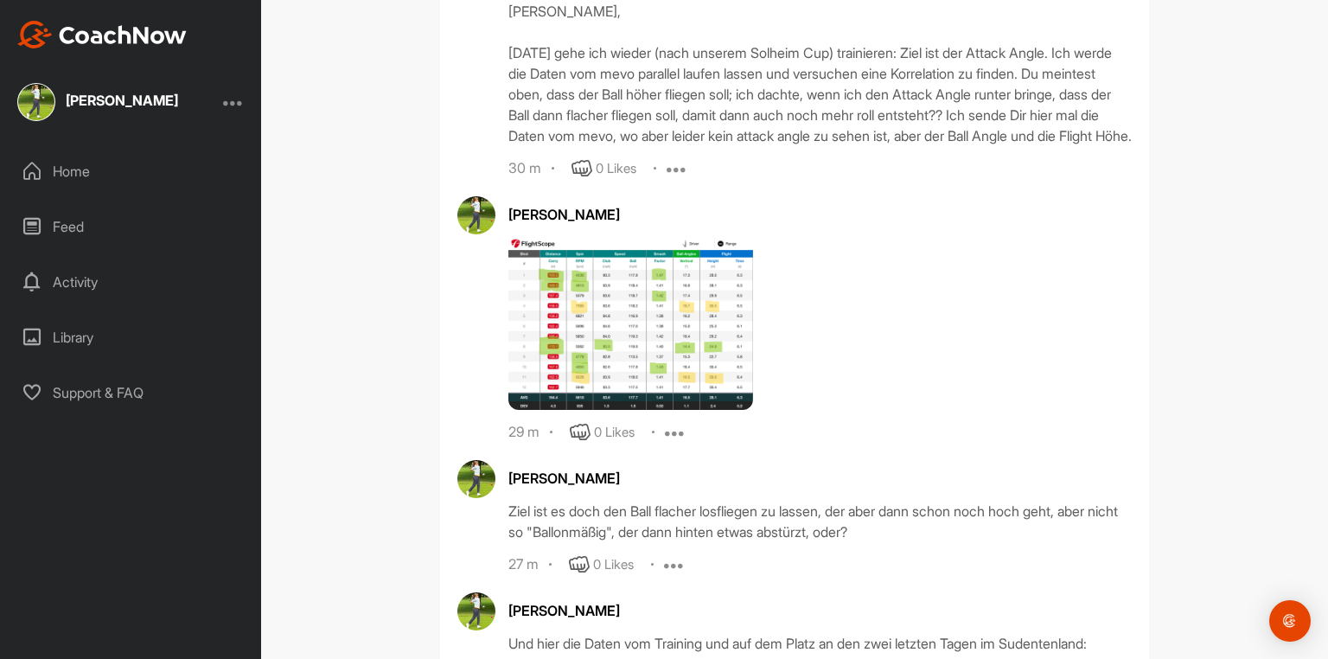
scroll to position [38222, 0]
